Goal: Navigation & Orientation: Find specific page/section

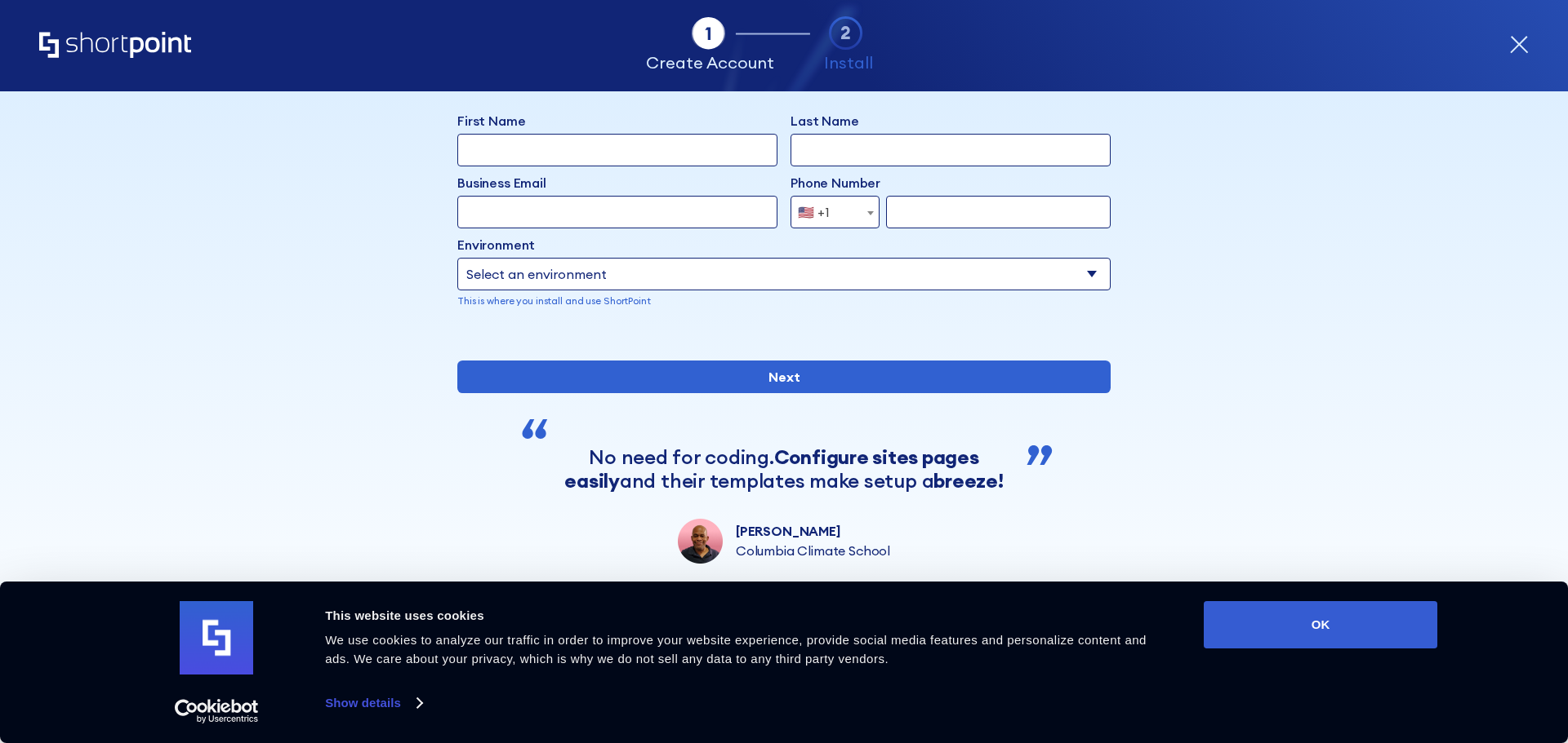
scroll to position [142, 0]
click at [1516, 40] on icon "form" at bounding box center [1520, 45] width 17 height 17
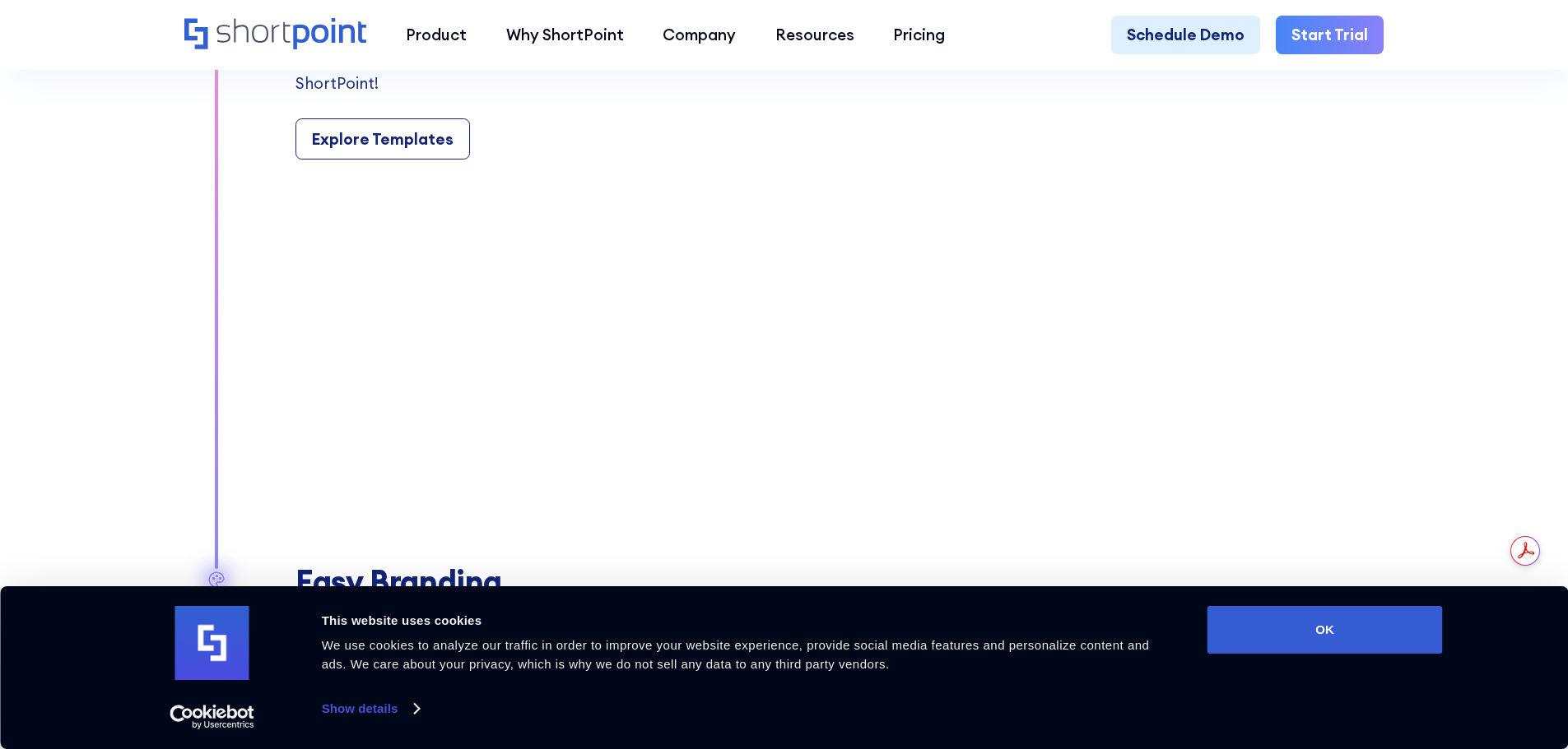
scroll to position [2056, 0]
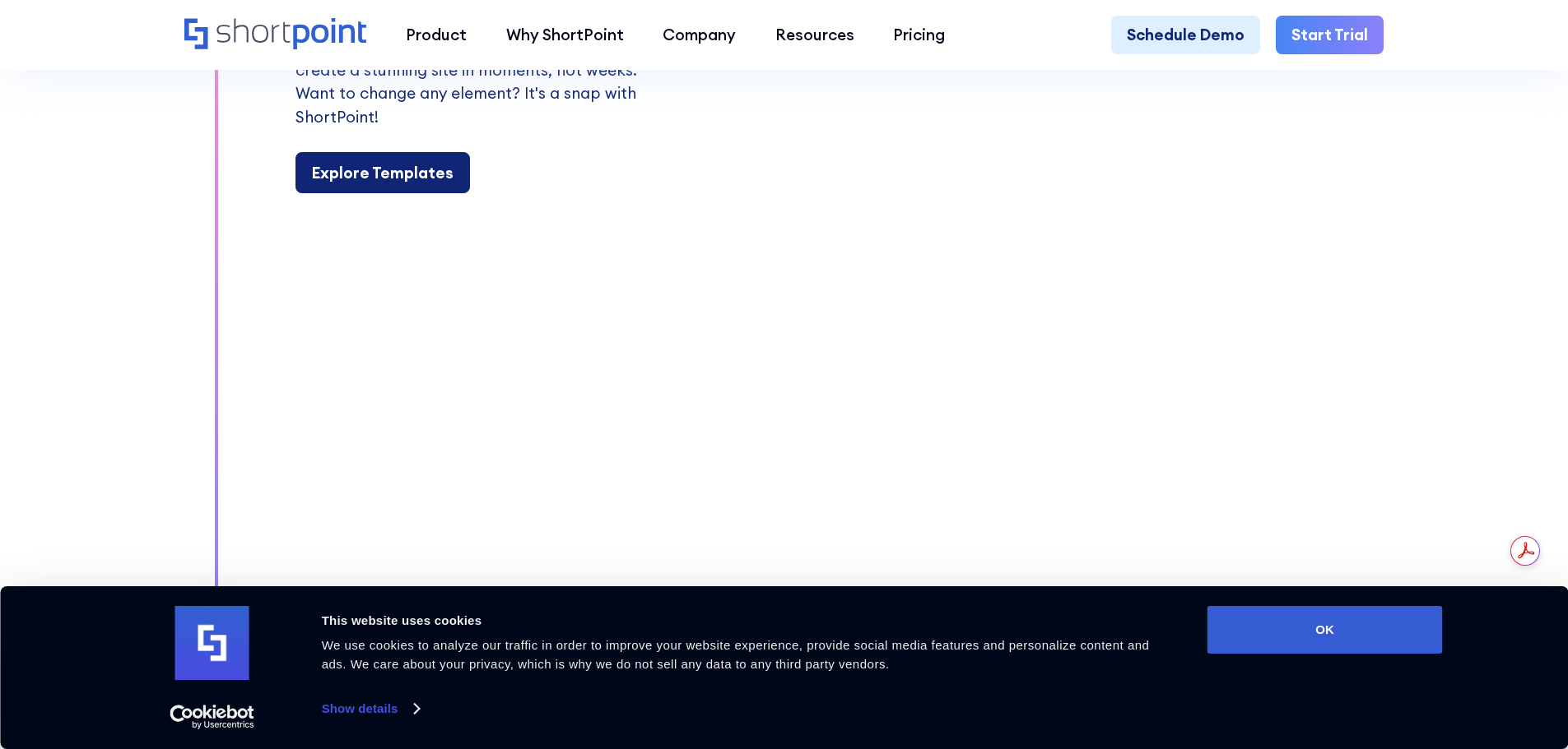
click at [386, 184] on div "Explore Templates" at bounding box center [382, 173] width 142 height 23
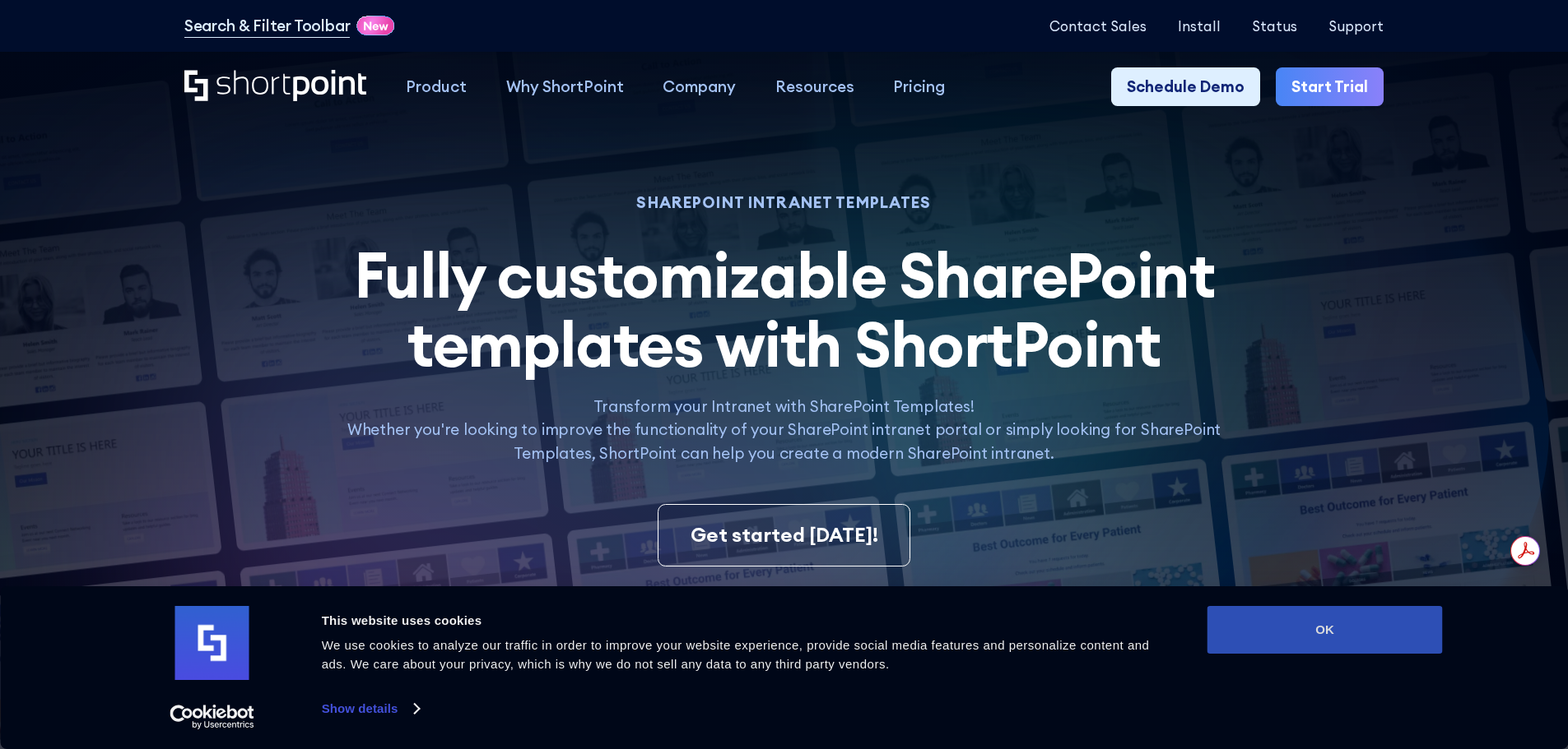
click at [1365, 634] on button "OK" at bounding box center [1325, 630] width 236 height 48
